Goal: Task Accomplishment & Management: Manage account settings

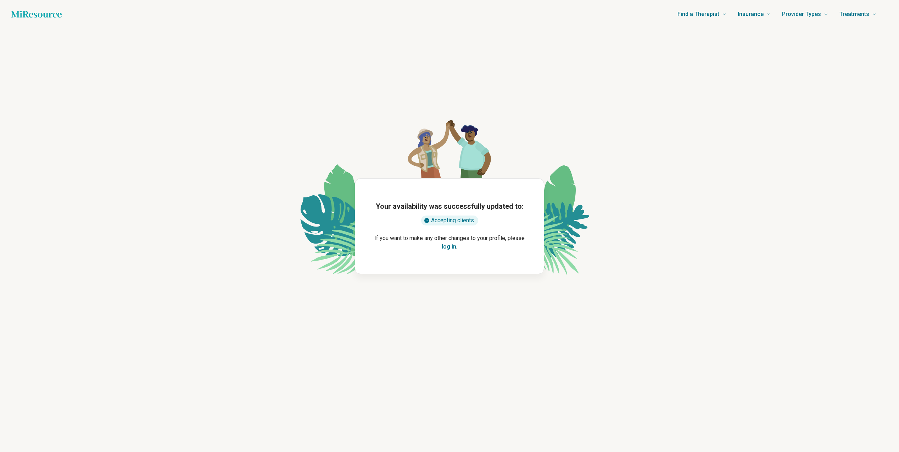
click at [445, 249] on button "log in" at bounding box center [449, 246] width 15 height 9
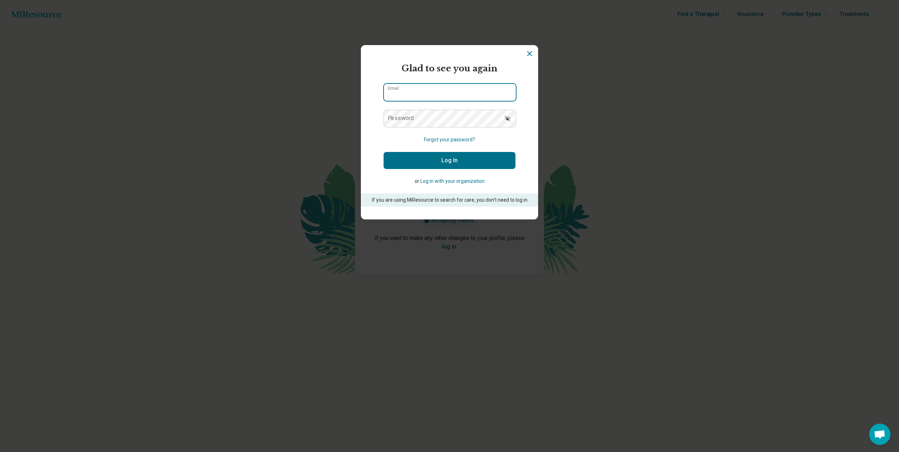
type input "**********"
click at [427, 155] on button "Log In" at bounding box center [450, 160] width 132 height 17
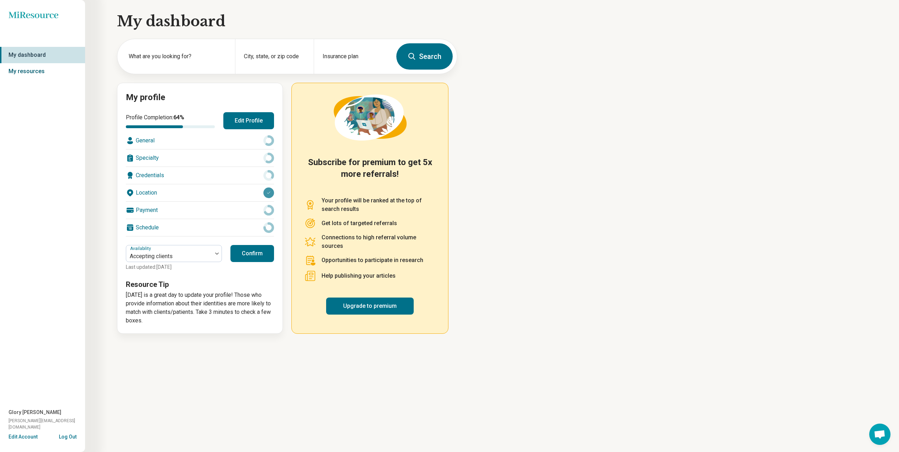
click at [17, 73] on link "My resources" at bounding box center [42, 71] width 85 height 16
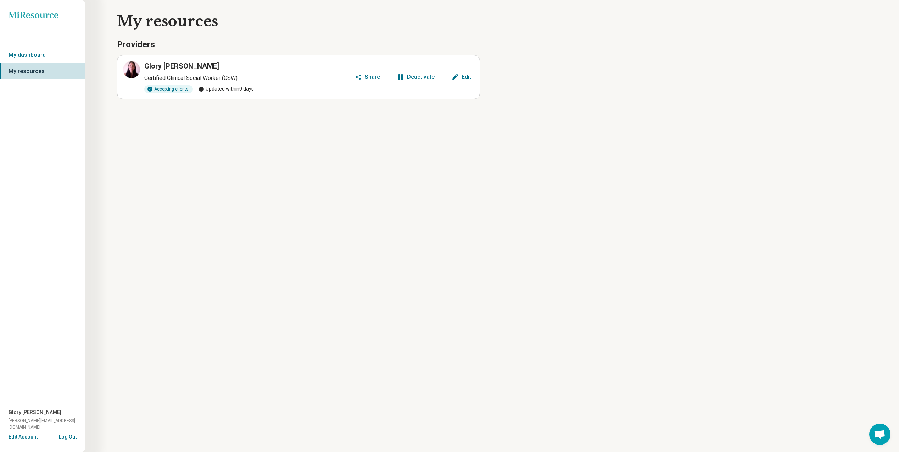
click at [459, 77] on button "Edit" at bounding box center [461, 76] width 25 height 11
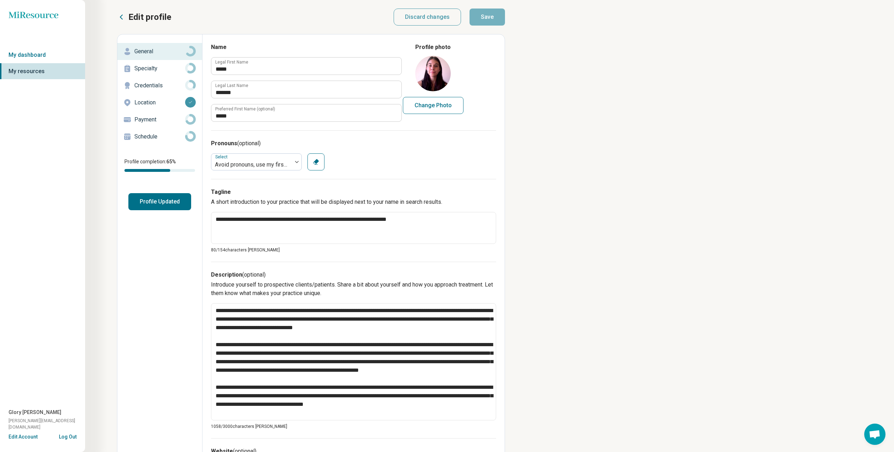
click at [153, 86] on p "Credentials" at bounding box center [159, 85] width 51 height 9
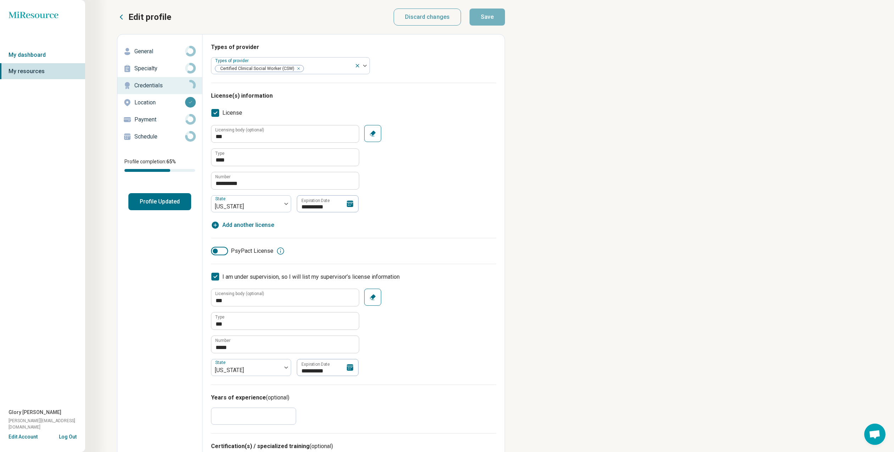
click at [351, 205] on icon at bounding box center [350, 203] width 6 height 6
click at [348, 228] on div "[DATE]" at bounding box center [321, 230] width 112 height 7
click at [350, 230] on div "[DATE]" at bounding box center [321, 230] width 112 height 7
click at [352, 231] on span "Choose Date" at bounding box center [353, 230] width 4 height 4
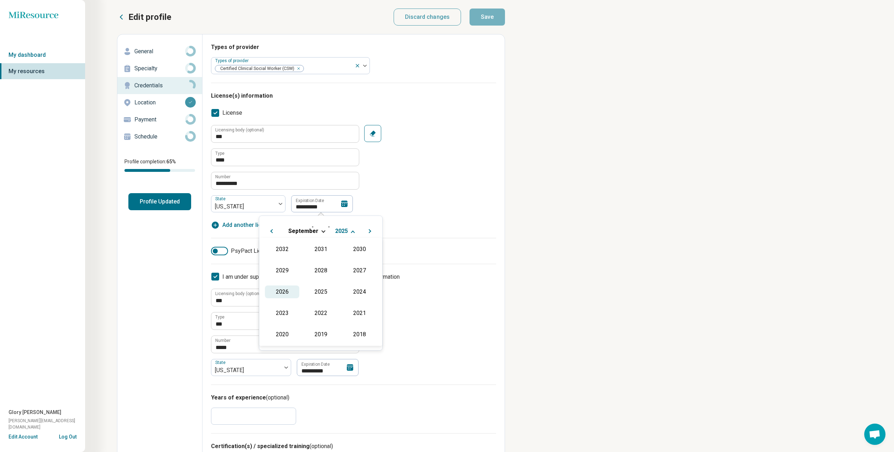
click at [275, 291] on div "2026" at bounding box center [282, 291] width 34 height 13
click at [323, 332] on div "30" at bounding box center [320, 333] width 15 height 15
type textarea "*"
type input "**********"
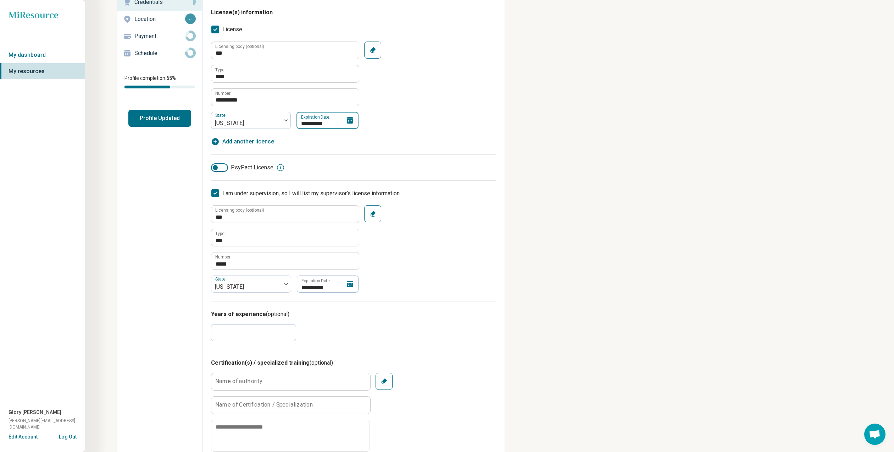
scroll to position [0, 0]
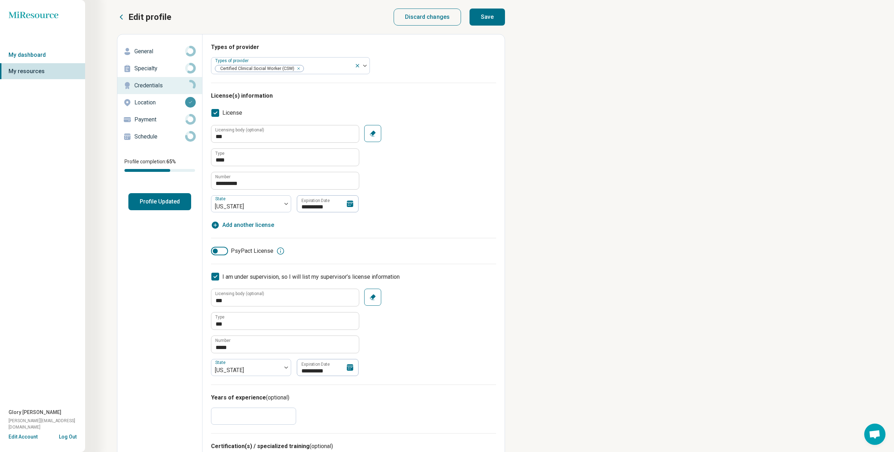
click at [496, 15] on button "Save" at bounding box center [487, 17] width 35 height 17
type textarea "*"
